Goal: Navigation & Orientation: Find specific page/section

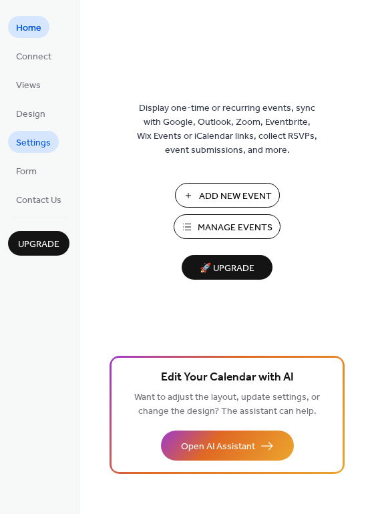
click at [49, 136] on span "Settings" at bounding box center [33, 143] width 35 height 14
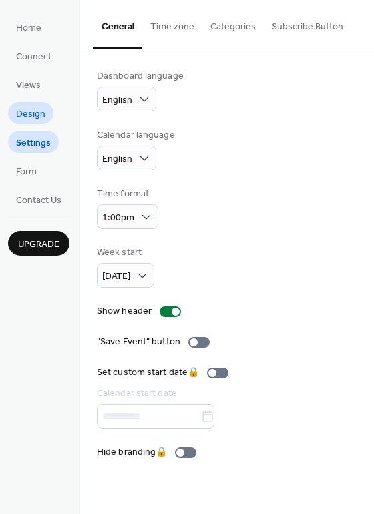
click at [31, 115] on span "Design" at bounding box center [30, 114] width 29 height 14
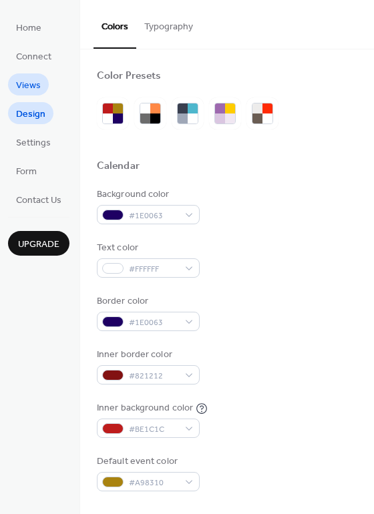
click at [30, 88] on span "Views" at bounding box center [28, 86] width 25 height 14
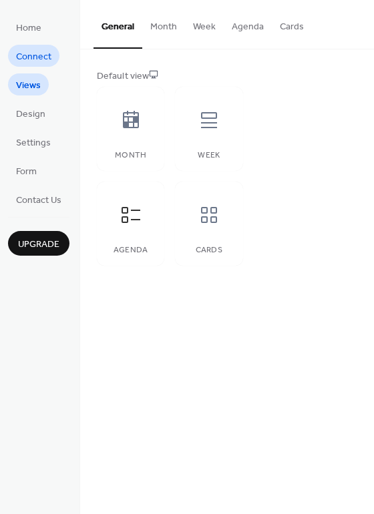
click at [32, 55] on span "Connect" at bounding box center [33, 57] width 35 height 14
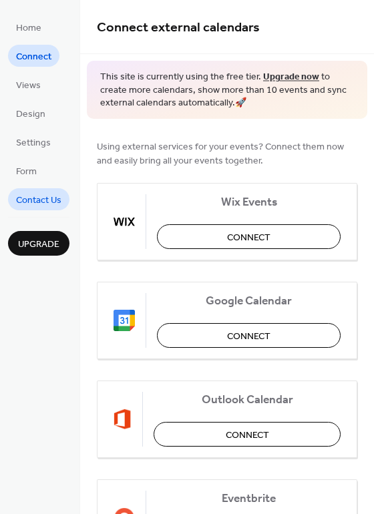
click at [42, 194] on span "Contact Us" at bounding box center [38, 200] width 45 height 14
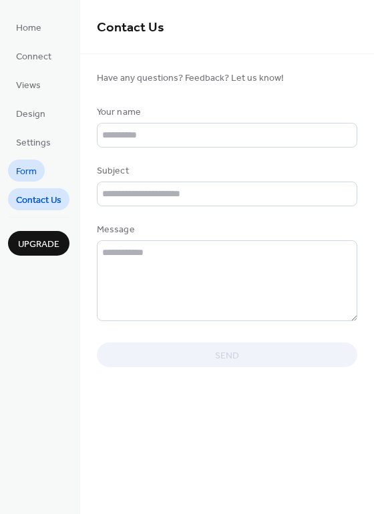
click at [36, 173] on span "Form" at bounding box center [26, 172] width 21 height 14
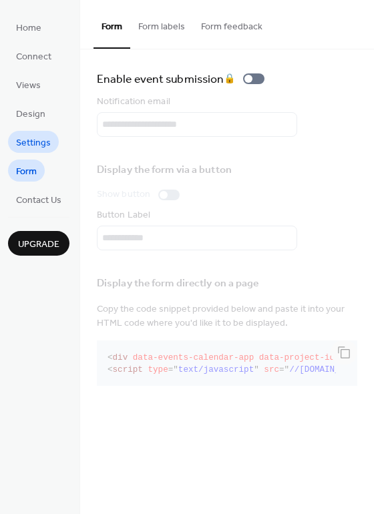
click at [34, 143] on span "Settings" at bounding box center [33, 143] width 35 height 14
